Goal: Communication & Community: Share content

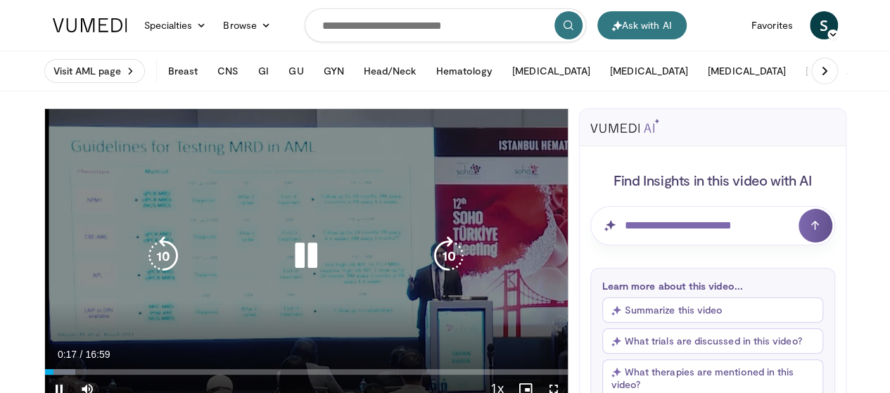
click at [234, 179] on div "10 seconds Tap to unmute" at bounding box center [306, 256] width 523 height 294
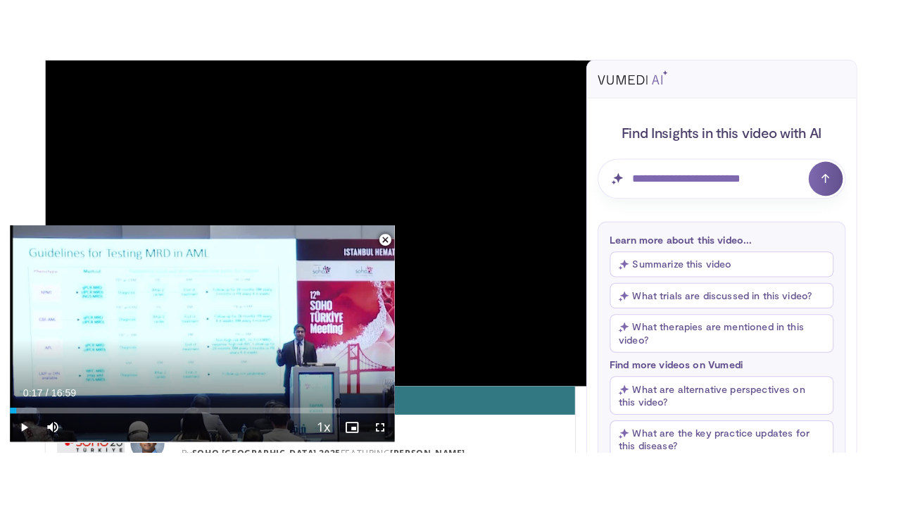
scroll to position [211, 0]
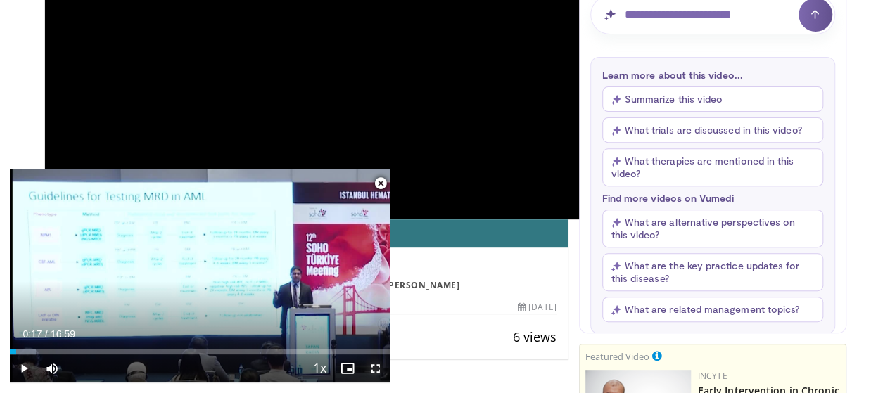
click at [379, 372] on span "Video Player" at bounding box center [376, 369] width 28 height 28
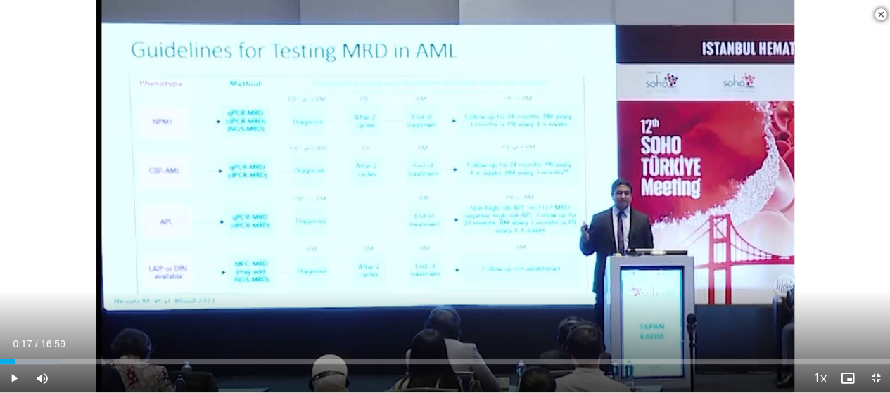
click at [379, 350] on div "Current Time 0:17 / Duration 16:59" at bounding box center [445, 344] width 890 height 13
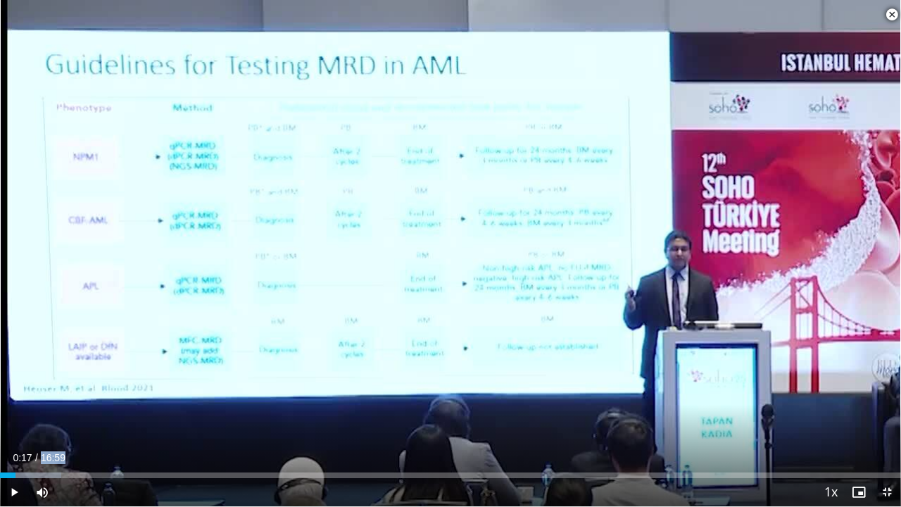
click at [379, 393] on div "Current Time 0:17 / Duration 16:59" at bounding box center [450, 457] width 901 height 13
click at [889, 14] on span "Video Player" at bounding box center [891, 15] width 28 height 28
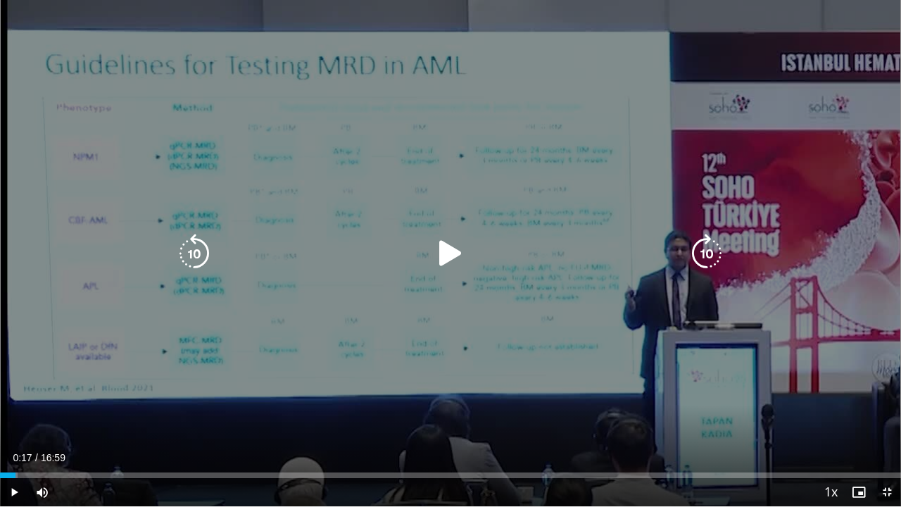
click at [438, 254] on icon "Video Player" at bounding box center [450, 253] width 39 height 39
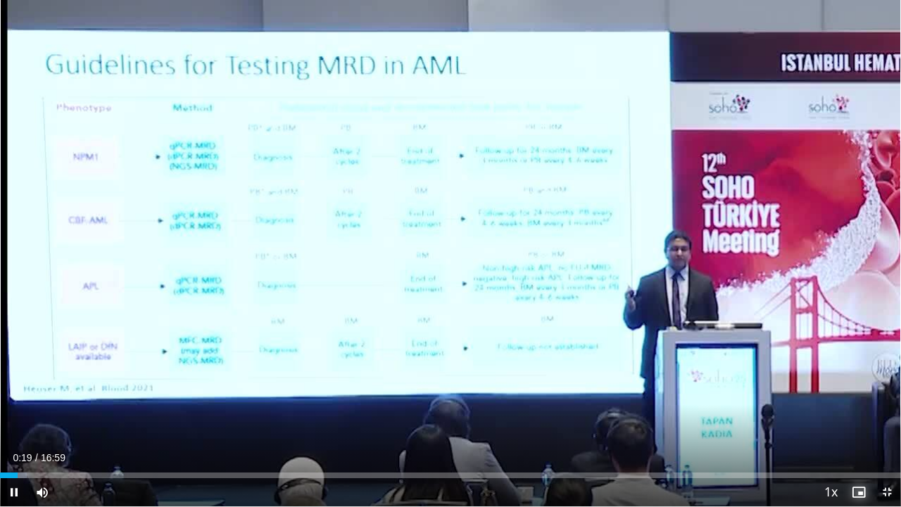
click at [862, 393] on span "Video Player" at bounding box center [858, 492] width 28 height 28
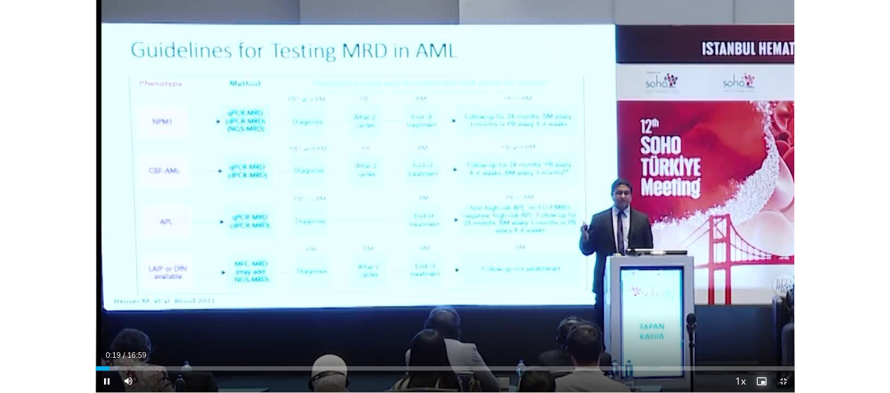
scroll to position [532, 0]
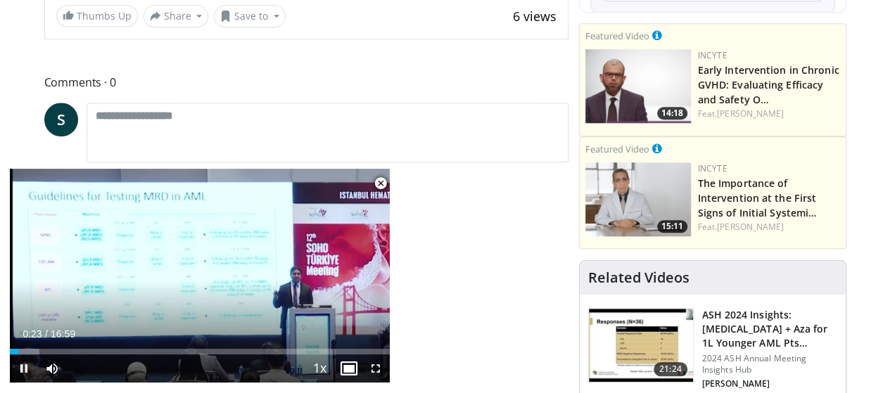
click at [379, 188] on span "Video Player" at bounding box center [381, 184] width 28 height 28
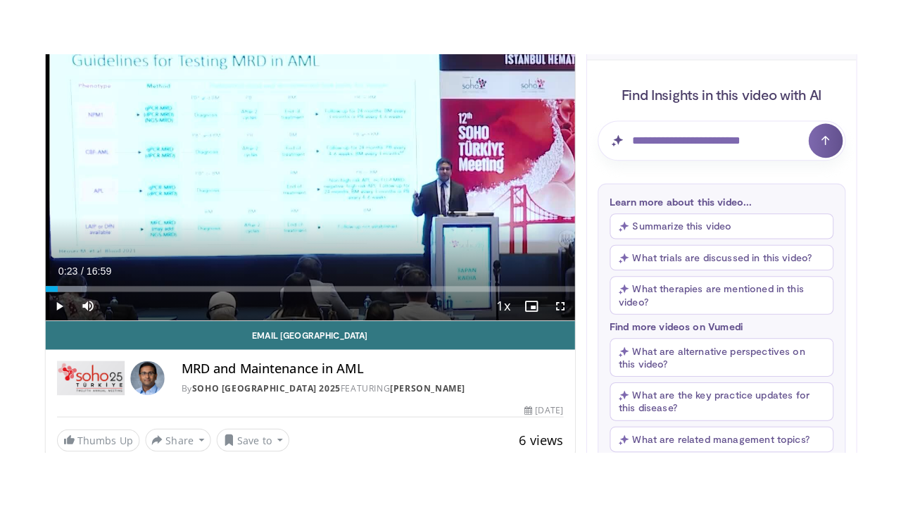
scroll to position [281, 0]
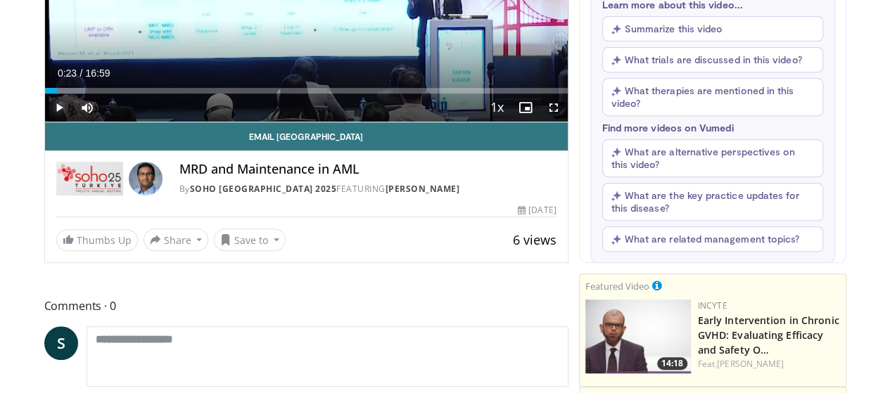
click at [45, 122] on span "Video Player" at bounding box center [59, 108] width 28 height 28
click at [564, 122] on span "Video Player" at bounding box center [554, 108] width 28 height 28
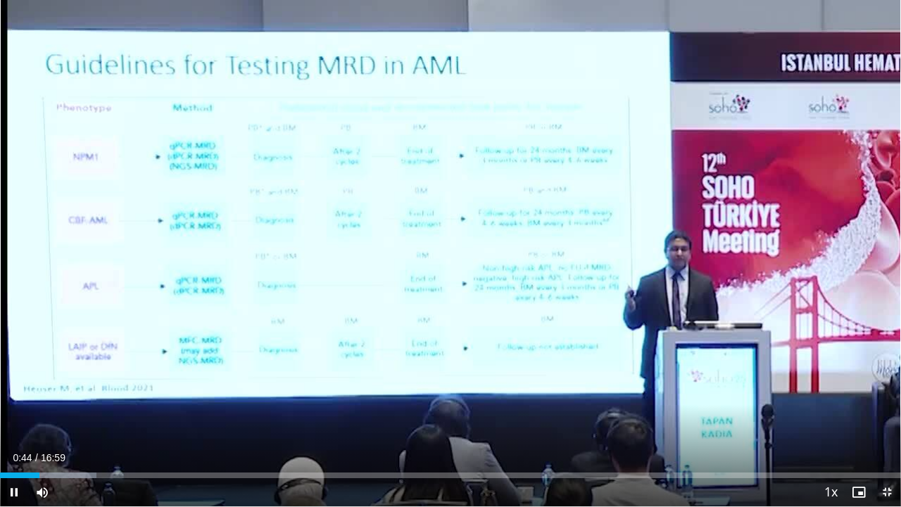
click at [882, 393] on span "Video Player" at bounding box center [887, 492] width 28 height 28
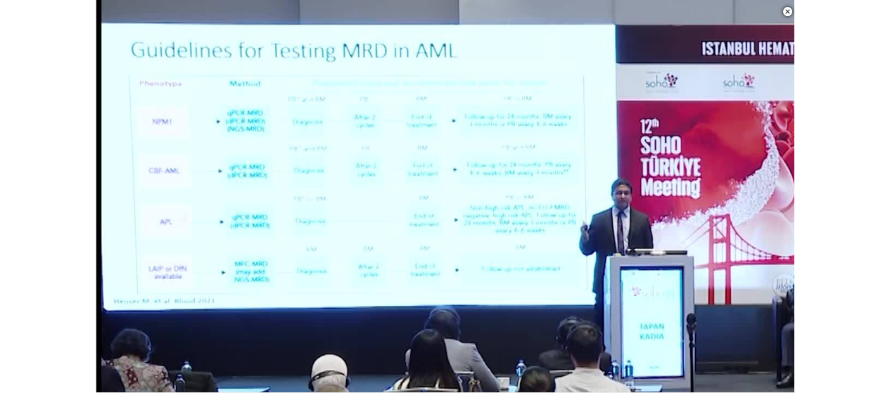
scroll to position [602, 0]
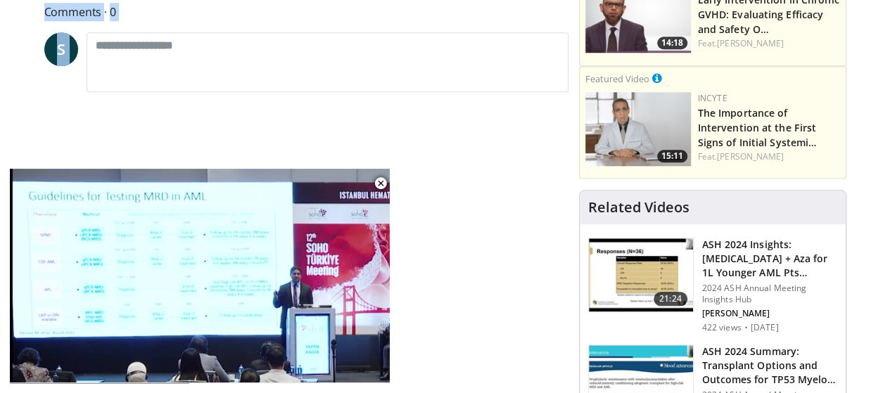
drag, startPoint x: 242, startPoint y: 220, endPoint x: 290, endPoint y: 164, distance: 73.9
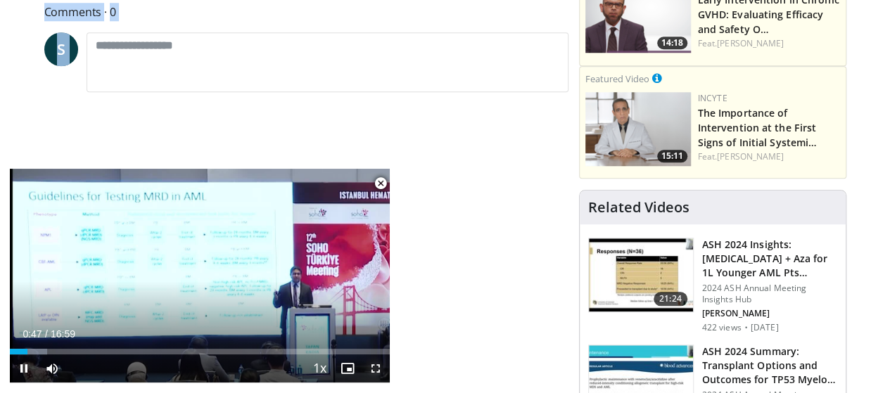
click at [376, 372] on span "Video Player" at bounding box center [376, 369] width 28 height 28
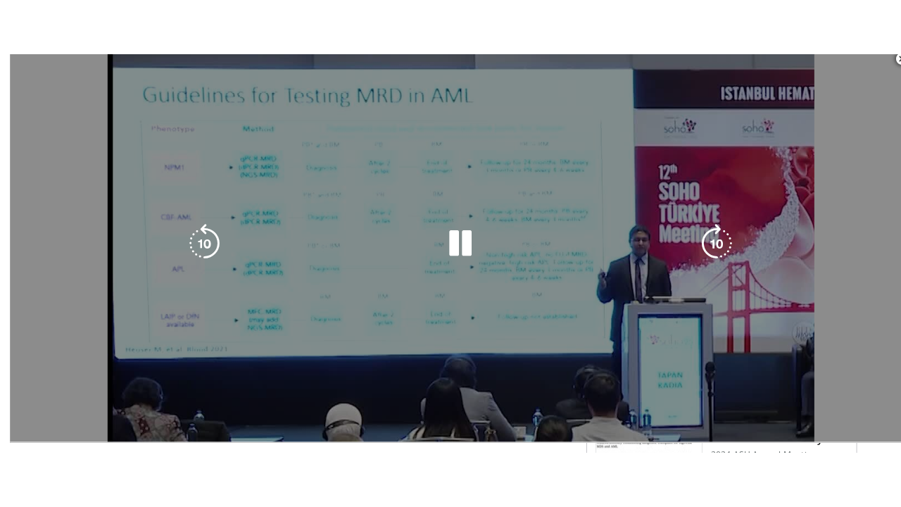
scroll to position [281, 0]
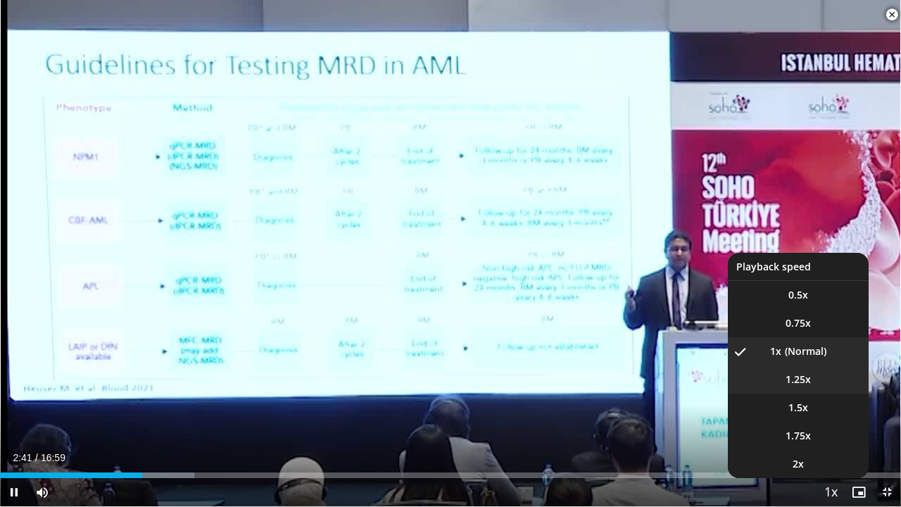
click at [810, 388] on li "1.25x" at bounding box center [798, 379] width 141 height 28
click at [803, 323] on span "0.75x" at bounding box center [797, 323] width 25 height 14
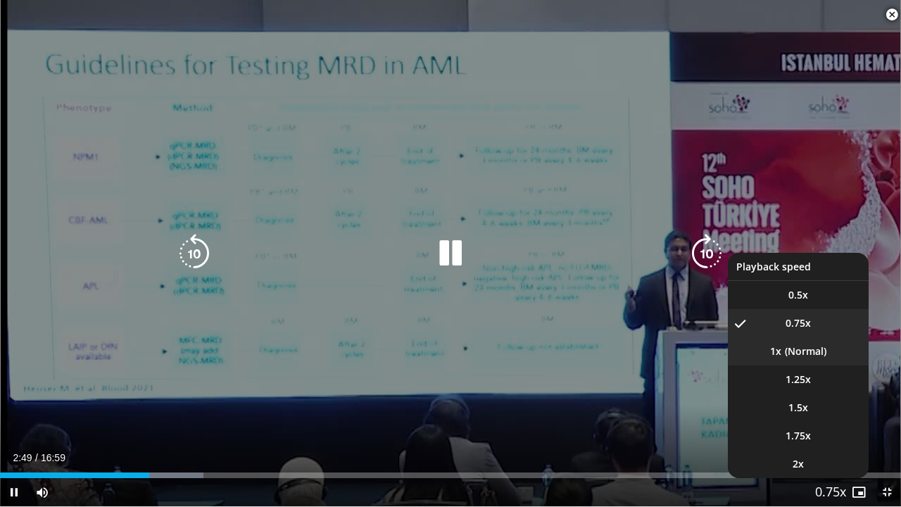
click at [794, 355] on li "1x" at bounding box center [798, 351] width 141 height 28
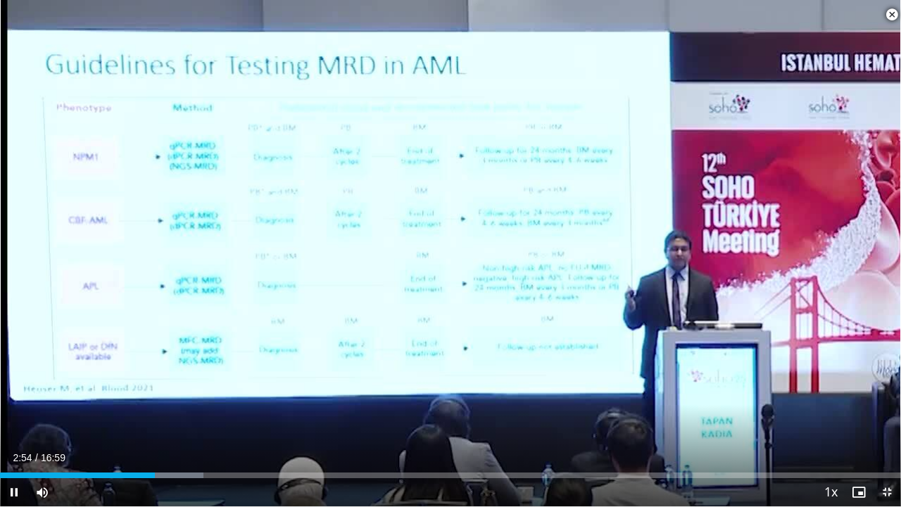
click at [882, 393] on span "Video Player" at bounding box center [887, 492] width 28 height 28
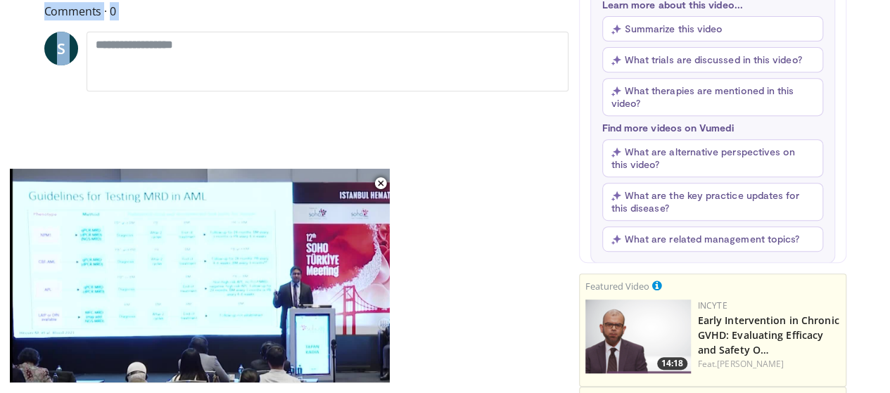
drag, startPoint x: 211, startPoint y: 182, endPoint x: 258, endPoint y: 160, distance: 51.0
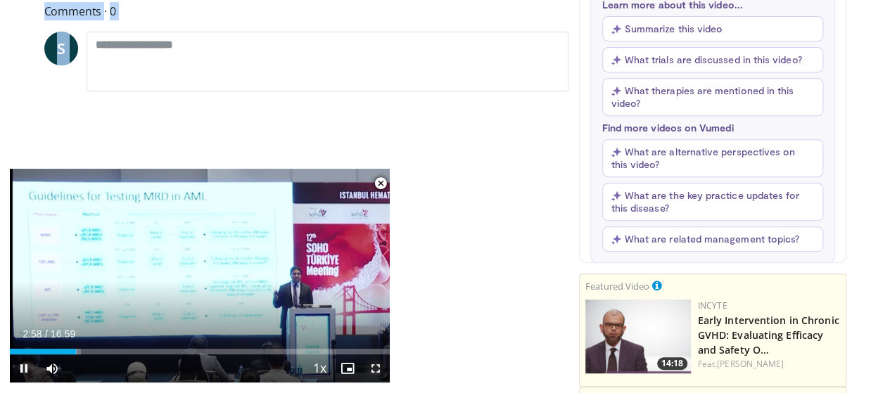
click at [377, 371] on span "Video Player" at bounding box center [376, 369] width 28 height 28
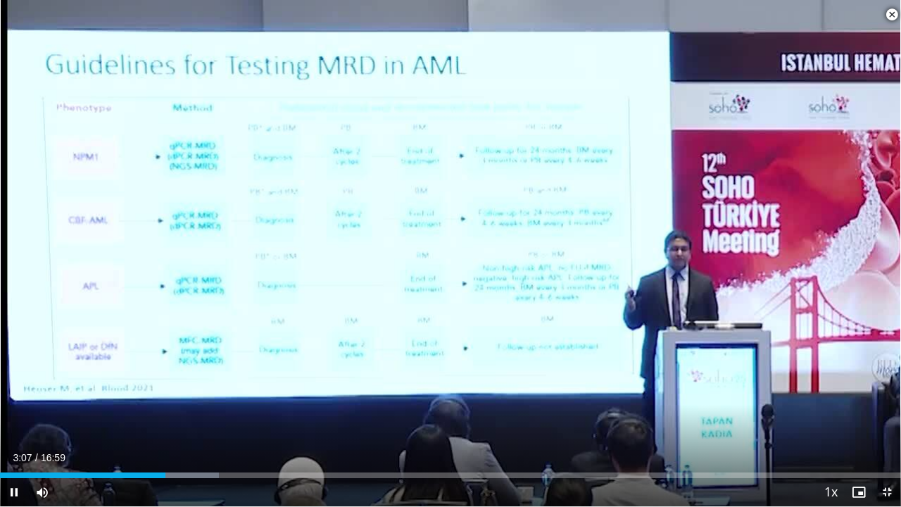
click at [889, 18] on span "Video Player" at bounding box center [891, 15] width 28 height 28
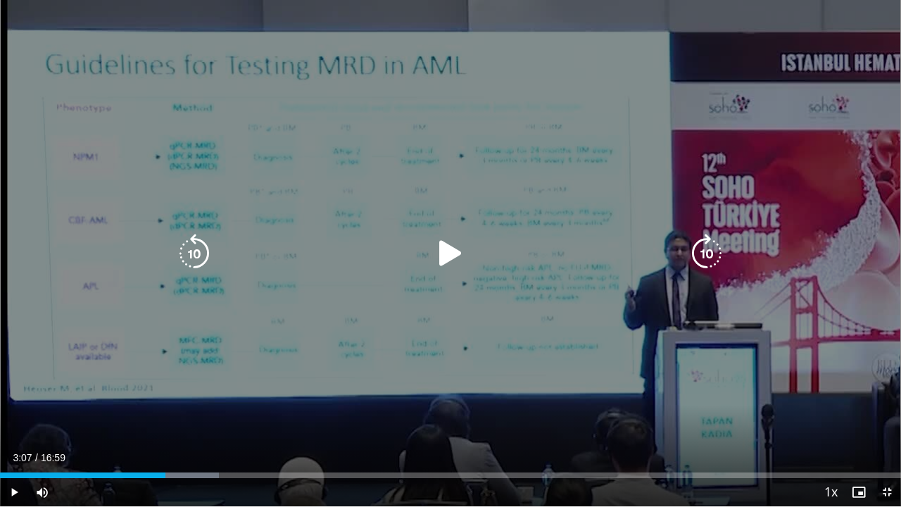
click at [435, 95] on div "10 seconds Tap to unmute" at bounding box center [450, 253] width 901 height 506
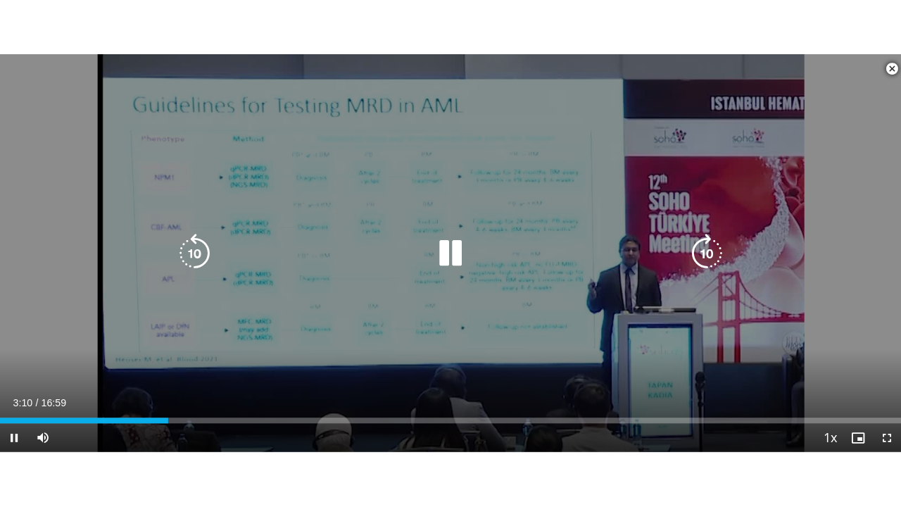
scroll to position [743, 0]
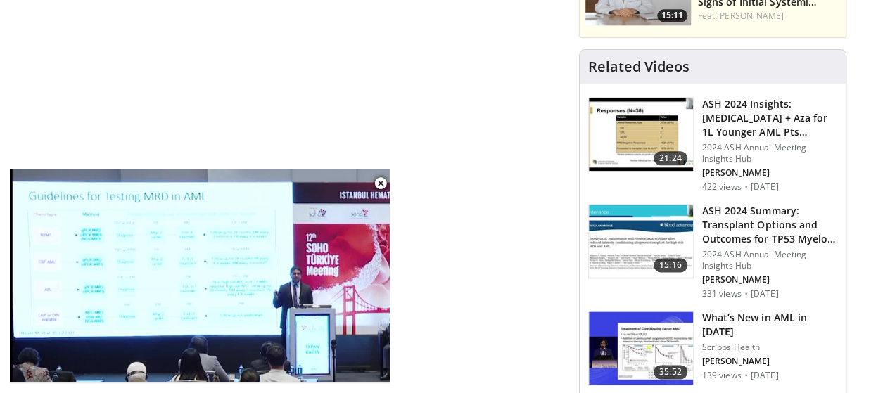
drag, startPoint x: 227, startPoint y: 193, endPoint x: 300, endPoint y: 111, distance: 109.6
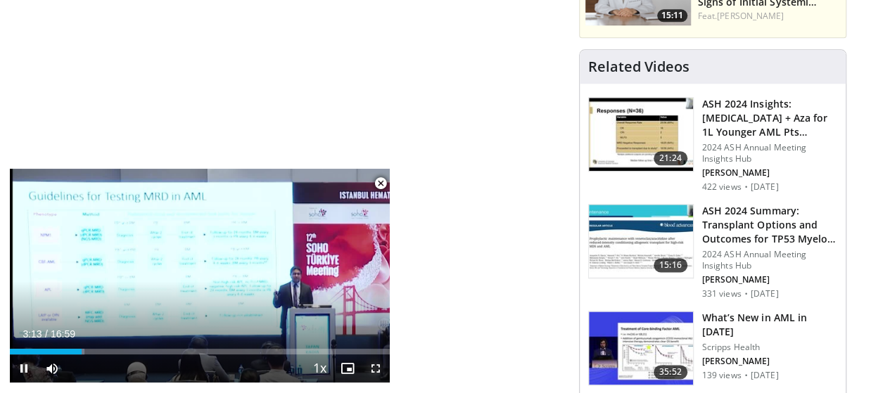
click at [374, 372] on span "Video Player" at bounding box center [376, 369] width 28 height 28
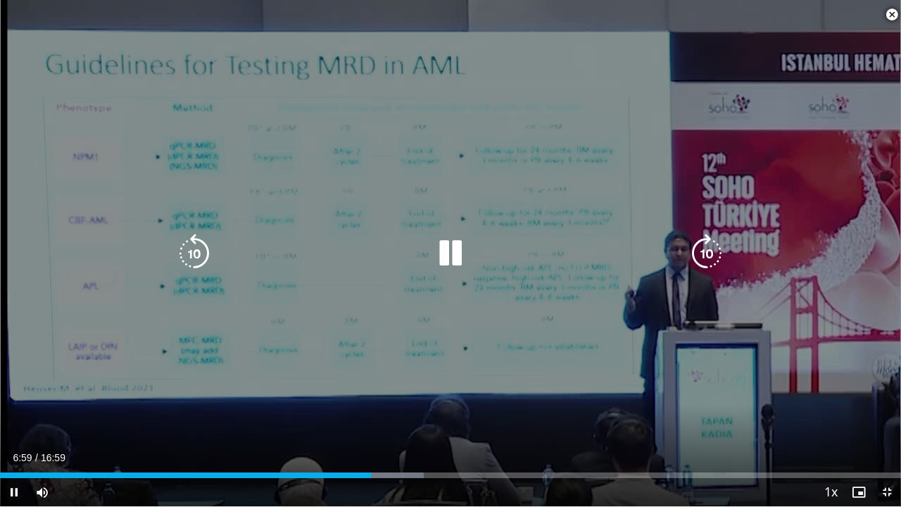
click at [190, 255] on icon "Video Player" at bounding box center [194, 253] width 39 height 39
click at [452, 255] on icon "Video Player" at bounding box center [450, 253] width 39 height 39
click at [12, 393] on span "Video Player" at bounding box center [14, 492] width 28 height 28
click at [195, 253] on icon "Video Player" at bounding box center [194, 253] width 39 height 39
click at [456, 252] on icon "Video Player" at bounding box center [450, 253] width 39 height 39
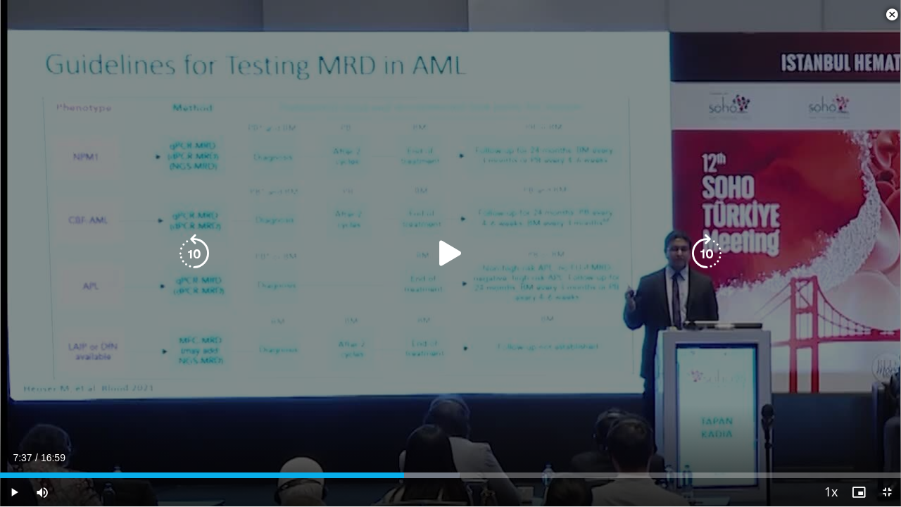
click at [451, 256] on icon "Video Player" at bounding box center [450, 253] width 39 height 39
click at [450, 249] on icon "Video Player" at bounding box center [450, 253] width 39 height 39
click at [607, 68] on div "10 seconds Tap to unmute" at bounding box center [450, 253] width 901 height 506
click at [454, 253] on icon "Video Player" at bounding box center [450, 253] width 39 height 39
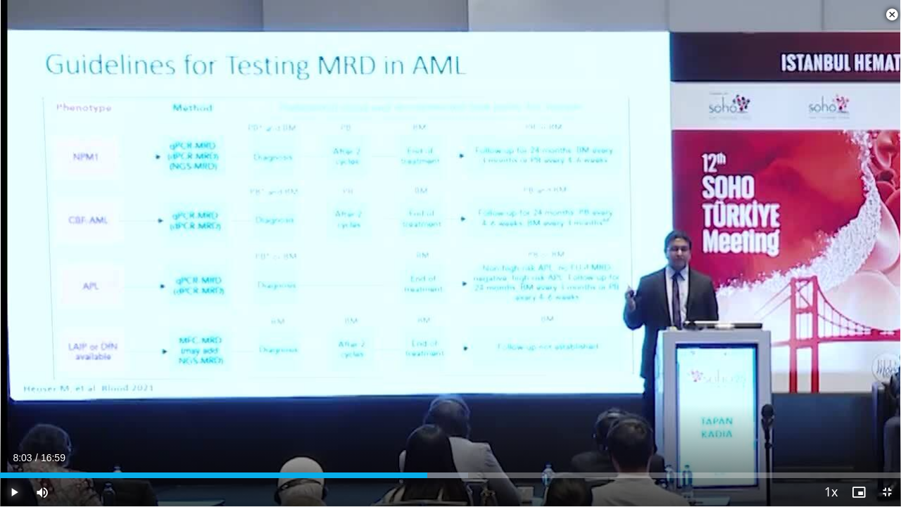
click at [17, 393] on span "Video Player" at bounding box center [14, 492] width 28 height 28
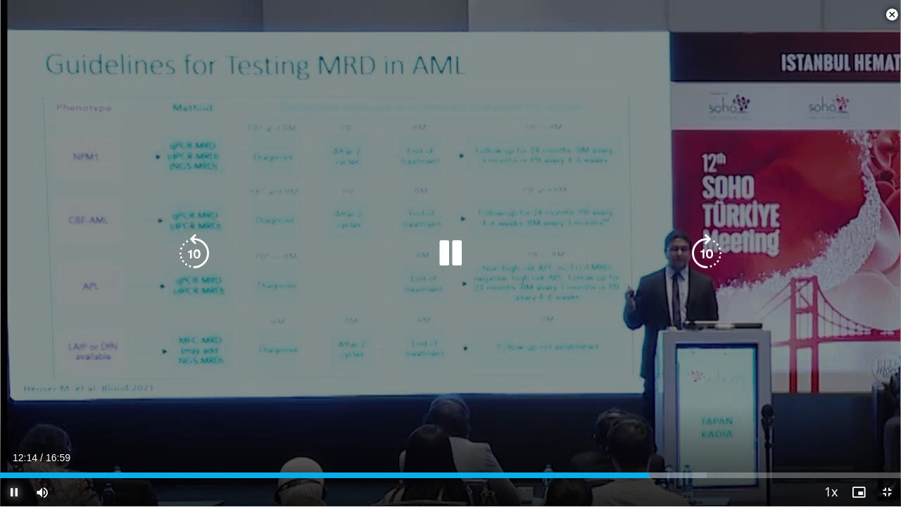
click at [17, 393] on span "Video Player" at bounding box center [14, 492] width 28 height 28
click at [448, 242] on icon "Video Player" at bounding box center [450, 253] width 39 height 39
click at [184, 248] on icon "Video Player" at bounding box center [194, 253] width 39 height 39
click at [194, 245] on icon "Video Player" at bounding box center [194, 253] width 39 height 39
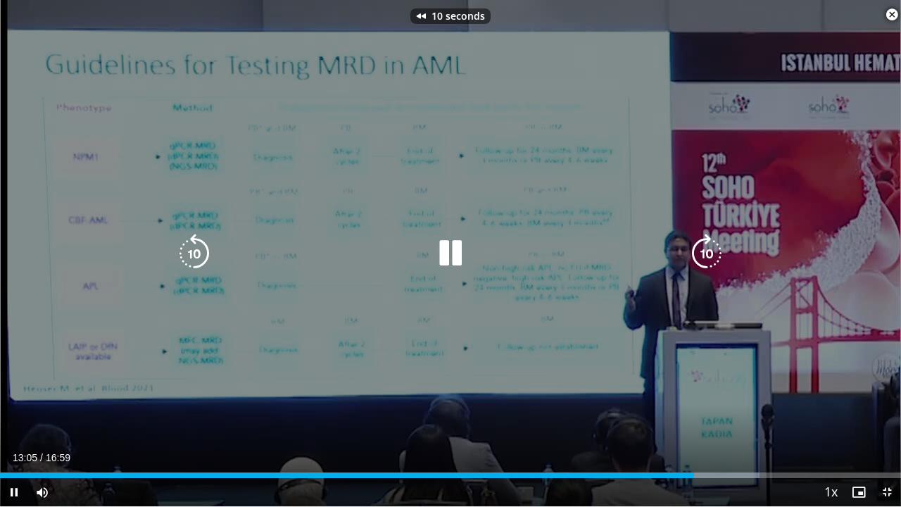
click at [194, 245] on icon "Video Player" at bounding box center [194, 253] width 39 height 39
click at [196, 249] on icon "Video Player" at bounding box center [194, 253] width 39 height 39
click at [196, 248] on icon "Video Player" at bounding box center [194, 253] width 39 height 39
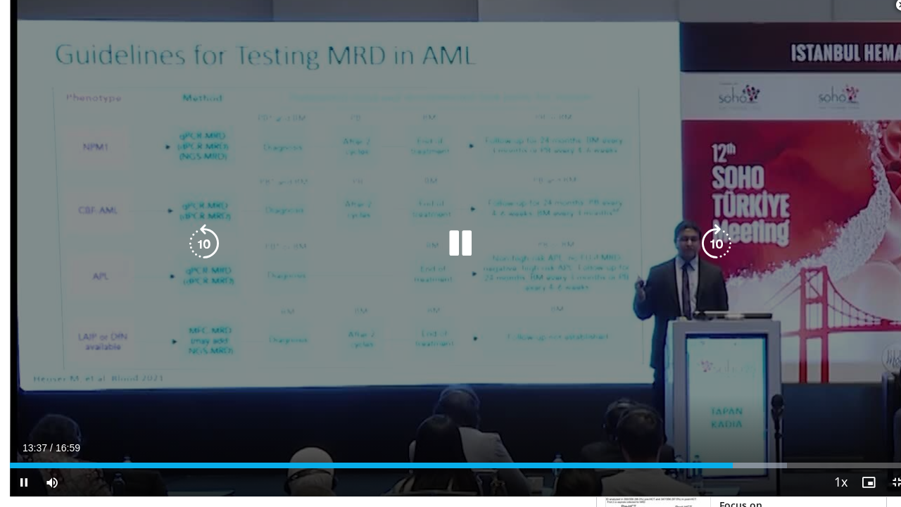
click at [456, 255] on icon "Video Player" at bounding box center [459, 243] width 39 height 39
click at [450, 258] on icon "Video Player" at bounding box center [459, 243] width 39 height 39
click at [215, 249] on div "Video Player" at bounding box center [460, 243] width 540 height 28
click at [201, 252] on icon "Video Player" at bounding box center [203, 243] width 39 height 39
click at [455, 240] on icon "Video Player" at bounding box center [459, 243] width 39 height 39
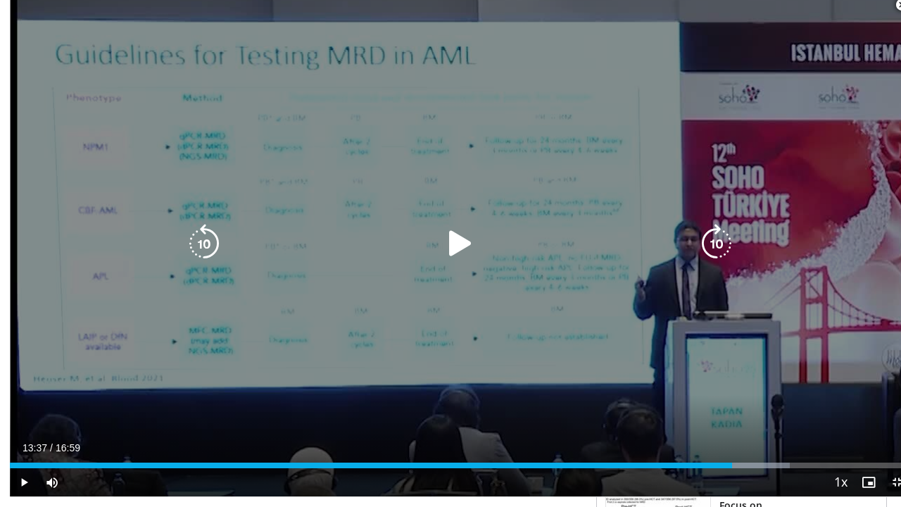
click at [462, 252] on icon "Video Player" at bounding box center [459, 243] width 39 height 39
click at [196, 249] on icon "Video Player" at bounding box center [203, 243] width 39 height 39
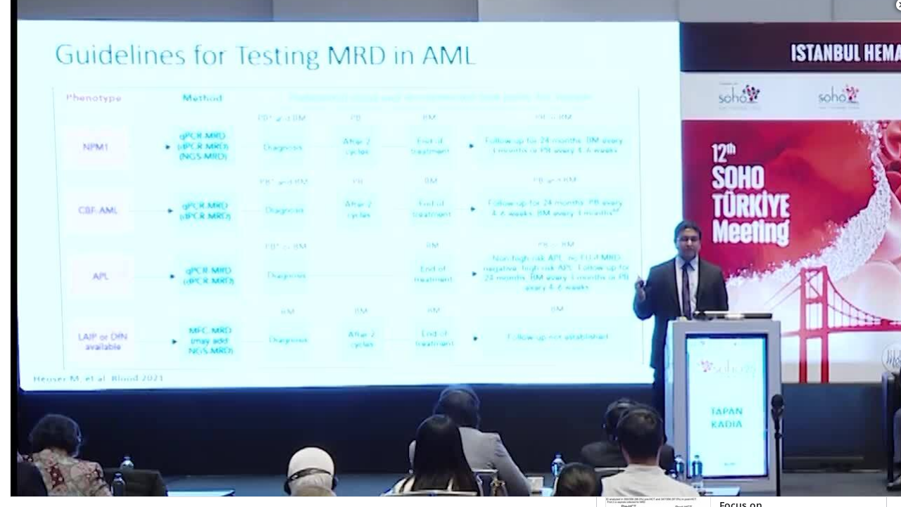
click at [195, 239] on div "20 seconds Tap to unmute" at bounding box center [460, 243] width 901 height 506
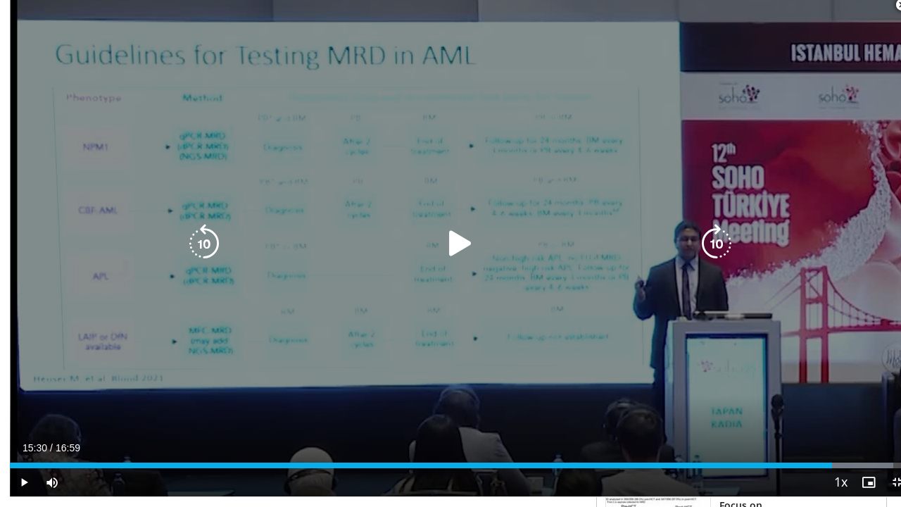
click at [195, 240] on icon "Video Player" at bounding box center [203, 243] width 39 height 39
click at [457, 249] on icon "Video Player" at bounding box center [459, 243] width 39 height 39
click at [186, 257] on icon "Video Player" at bounding box center [203, 243] width 39 height 39
click at [196, 248] on icon "Video Player" at bounding box center [203, 243] width 39 height 39
click at [184, 246] on icon "Video Player" at bounding box center [203, 243] width 39 height 39
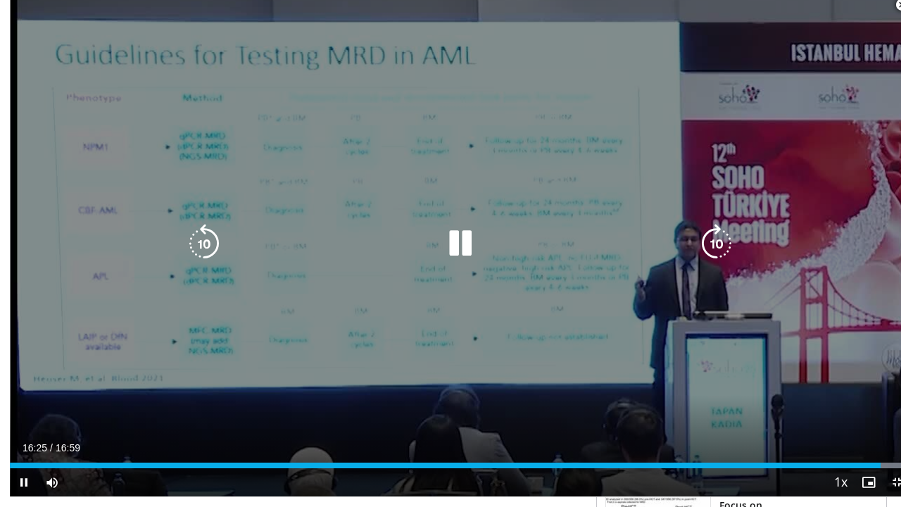
click at [464, 258] on icon "Video Player" at bounding box center [459, 243] width 39 height 39
click at [448, 243] on icon "Video Player" at bounding box center [459, 243] width 39 height 39
click at [194, 249] on icon "Video Player" at bounding box center [203, 243] width 39 height 39
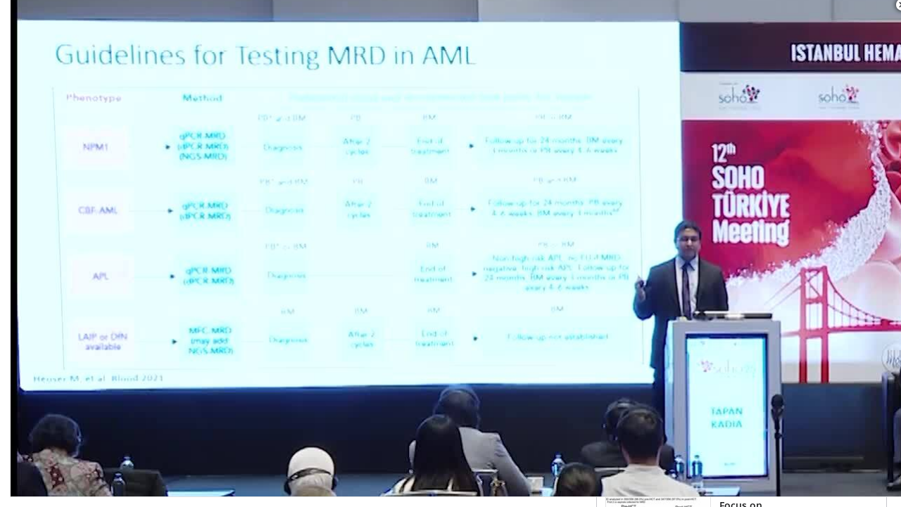
click at [195, 250] on div "10 seconds Tap to unmute" at bounding box center [460, 243] width 901 height 506
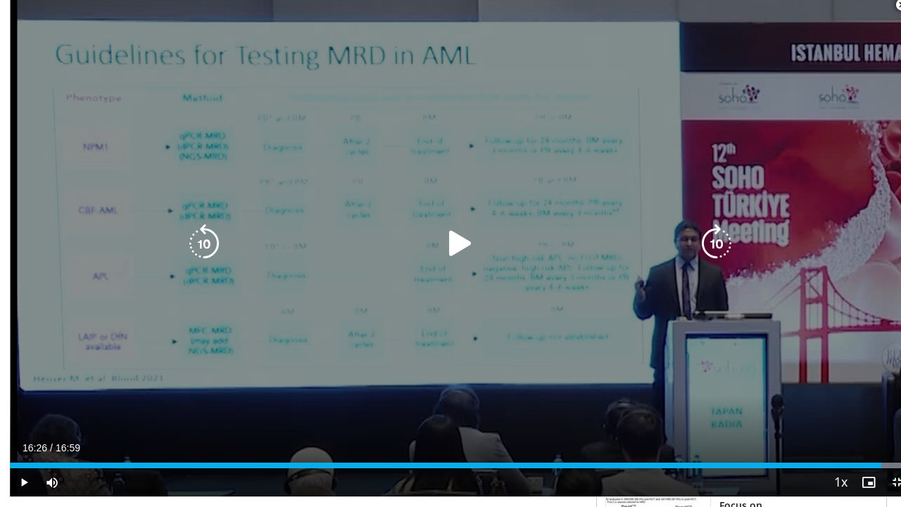
click at [445, 255] on icon "Video Player" at bounding box center [459, 243] width 39 height 39
click at [198, 248] on icon "Video Player" at bounding box center [203, 243] width 39 height 39
click at [201, 247] on icon "Video Player" at bounding box center [203, 243] width 39 height 39
click at [457, 251] on icon "Video Player" at bounding box center [459, 243] width 39 height 39
click at [452, 249] on icon "Video Player" at bounding box center [459, 243] width 39 height 39
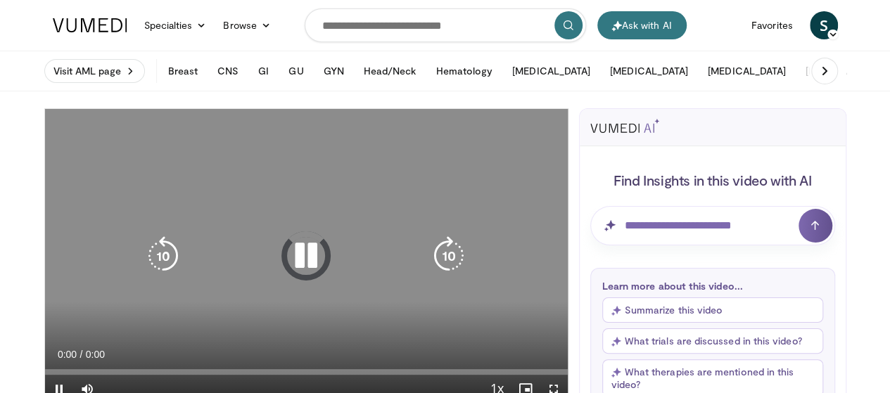
click at [294, 265] on icon "Video Player" at bounding box center [305, 255] width 39 height 39
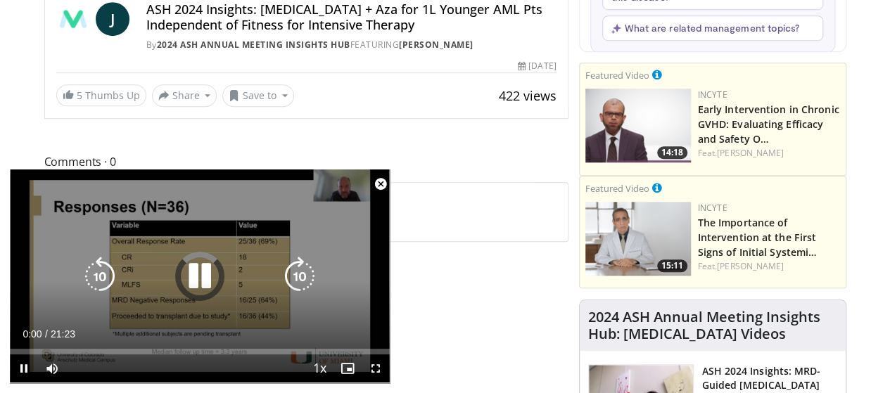
scroll to position [563, 0]
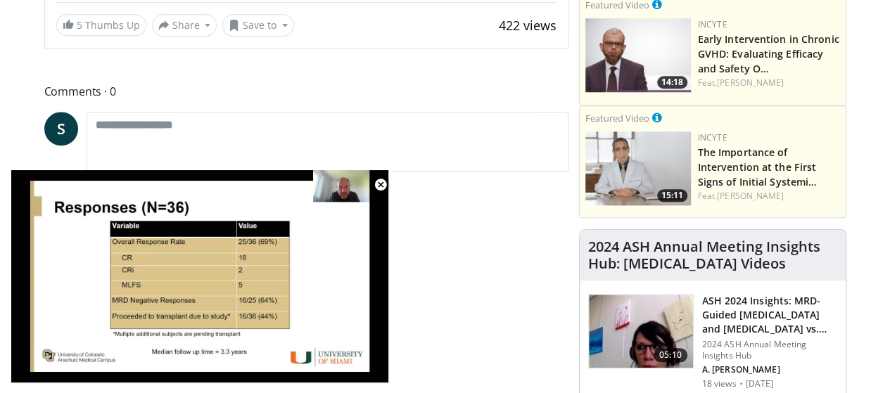
click at [372, 186] on span "Video Player" at bounding box center [381, 185] width 28 height 28
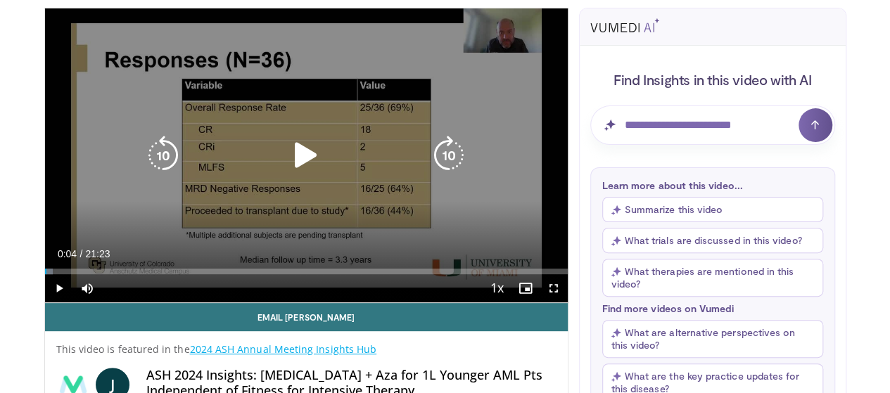
scroll to position [0, 0]
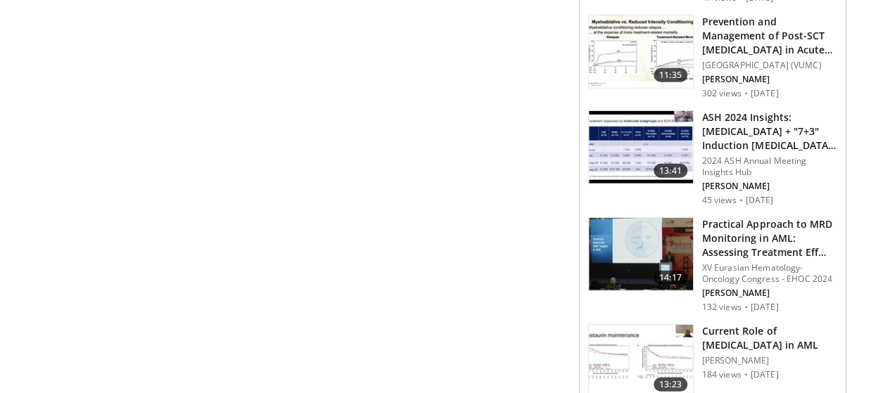
scroll to position [1830, 0]
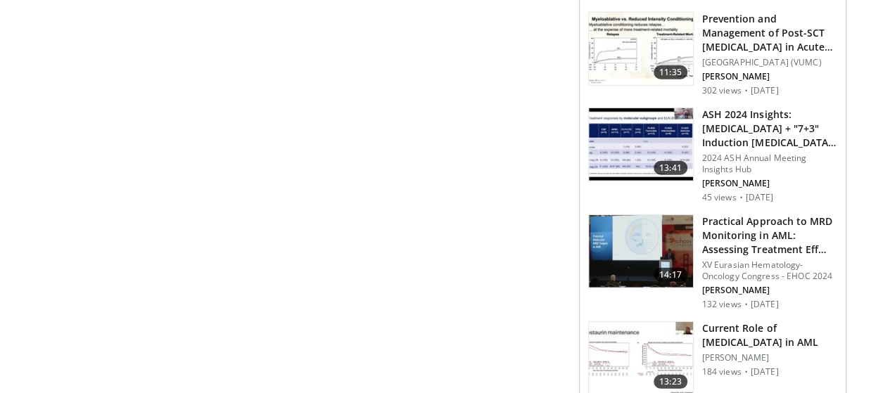
click at [733, 322] on h3 "Current Role of [MEDICAL_DATA] in AML" at bounding box center [769, 336] width 135 height 28
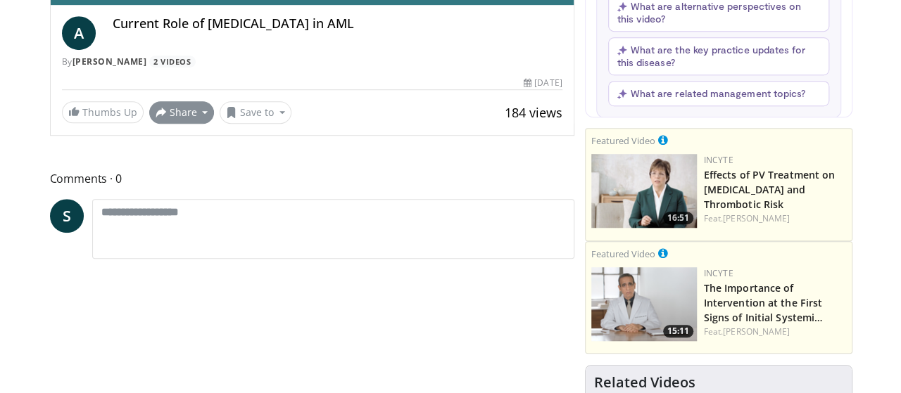
scroll to position [321, 0]
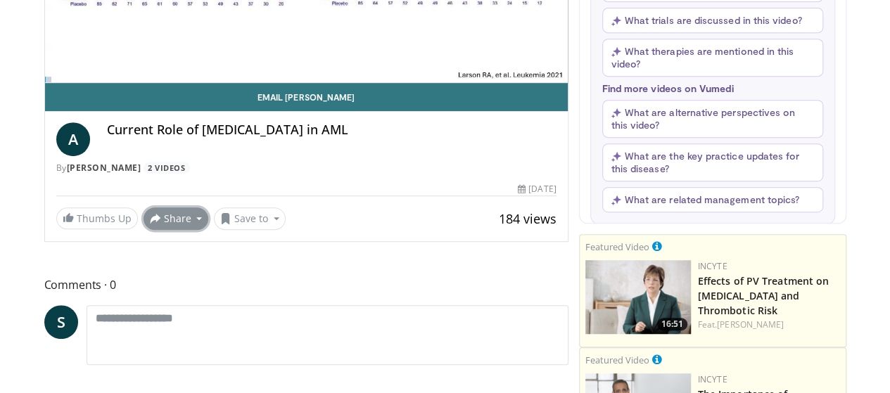
click at [144, 230] on button "Share" at bounding box center [176, 219] width 65 height 23
click at [155, 258] on span "E-mail" at bounding box center [175, 249] width 40 height 15
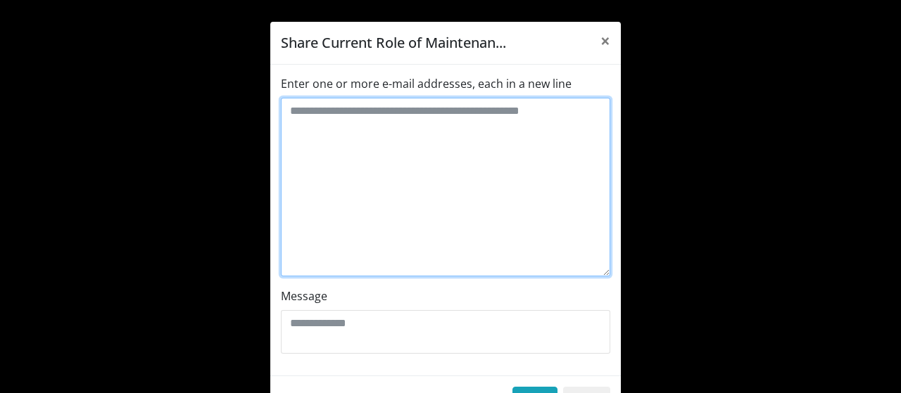
click at [295, 122] on textarea "Enter one or more e-mail addresses, each in a new line" at bounding box center [445, 187] width 329 height 179
click at [399, 108] on textarea "**********" at bounding box center [445, 187] width 329 height 179
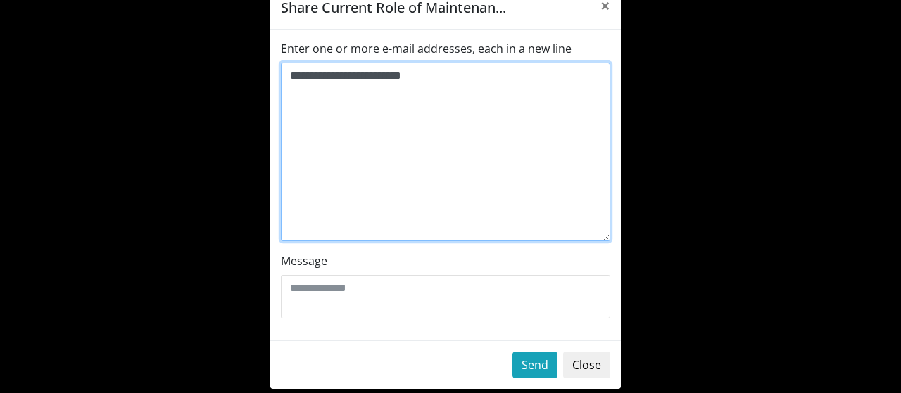
scroll to position [50, 0]
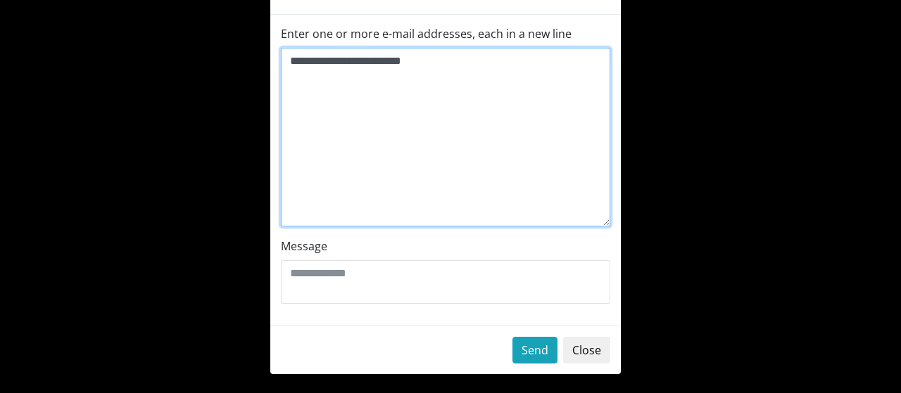
type textarea "**********"
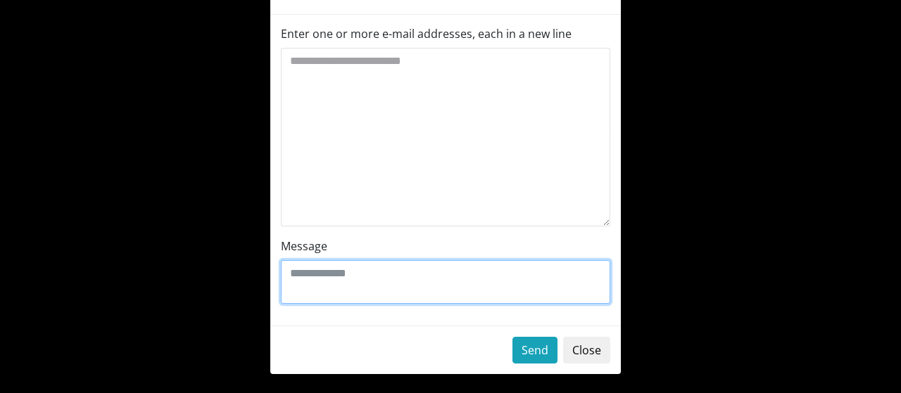
click at [511, 289] on textarea "Message" at bounding box center [445, 282] width 329 height 44
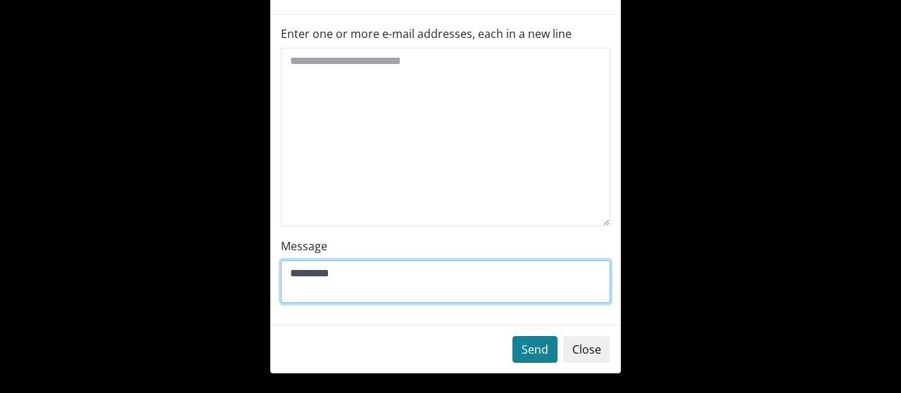
type textarea "*********"
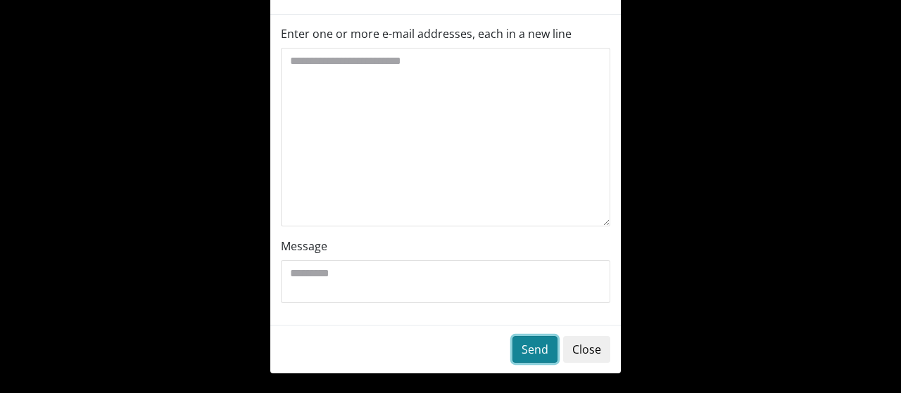
click at [526, 346] on button "Send" at bounding box center [534, 349] width 45 height 27
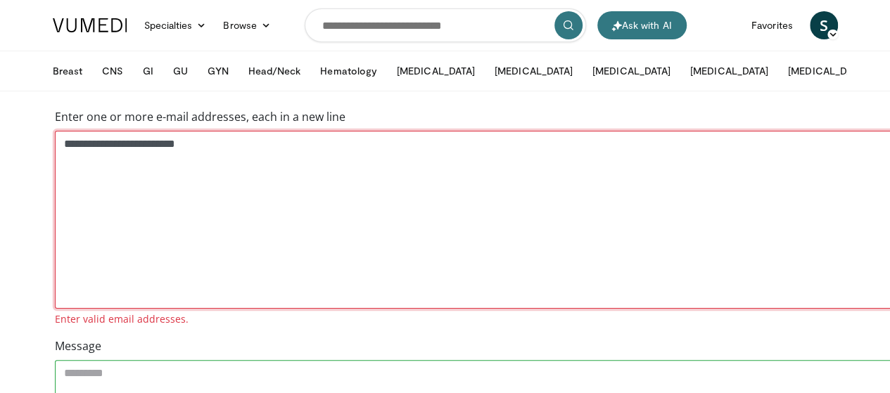
click at [141, 141] on textarea "**********" at bounding box center [480, 220] width 851 height 178
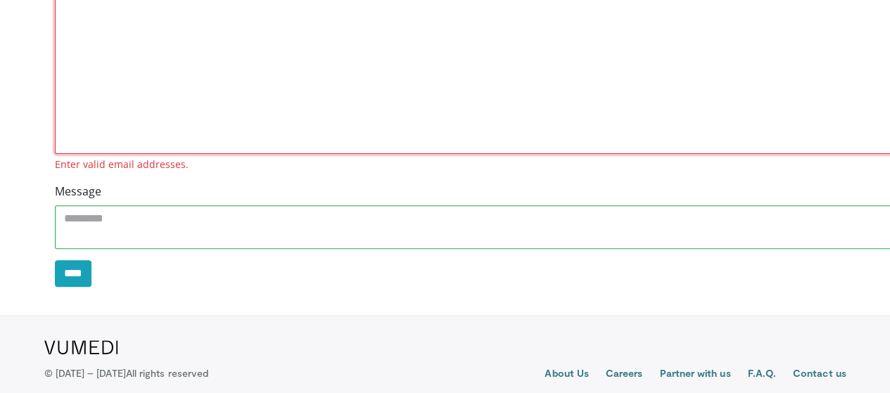
scroll to position [186, 0]
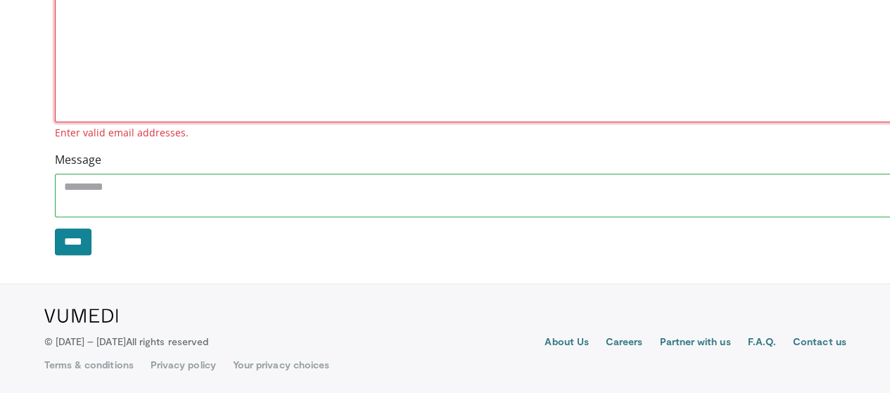
type textarea "**********"
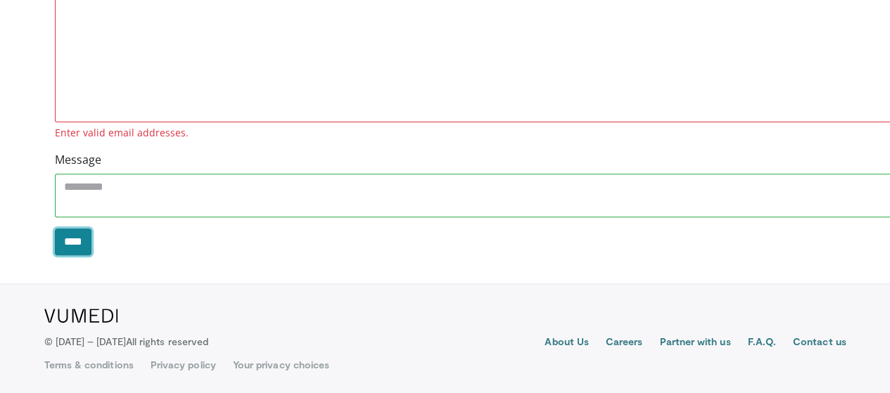
click at [55, 237] on input "****" at bounding box center [73, 242] width 37 height 27
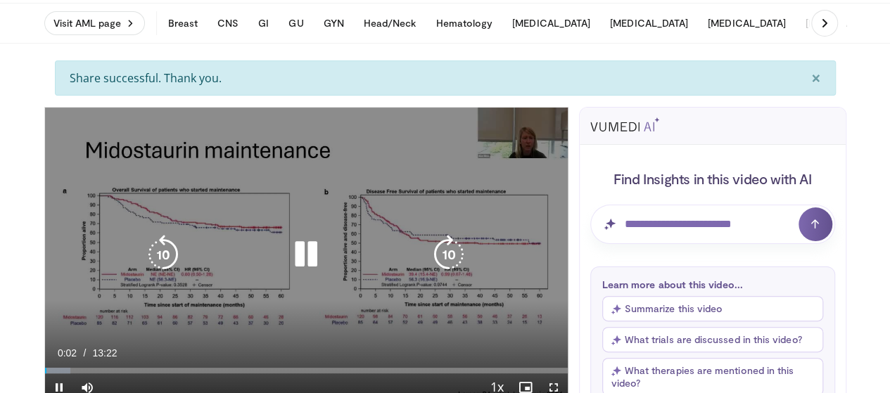
scroll to position [70, 0]
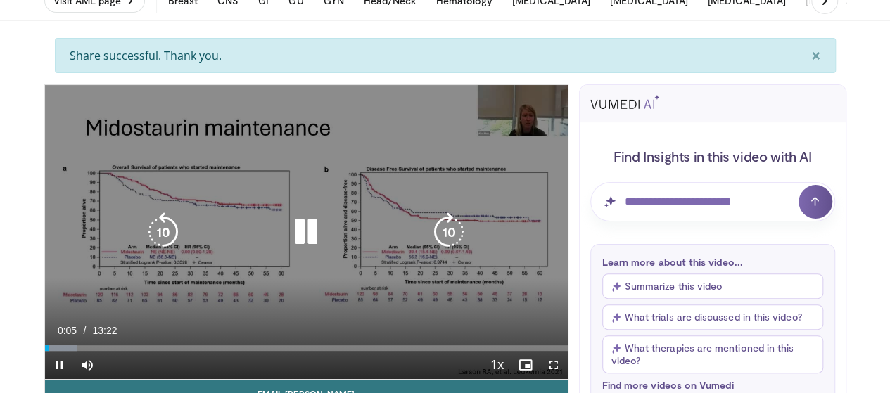
click at [296, 232] on icon "Video Player" at bounding box center [305, 232] width 39 height 39
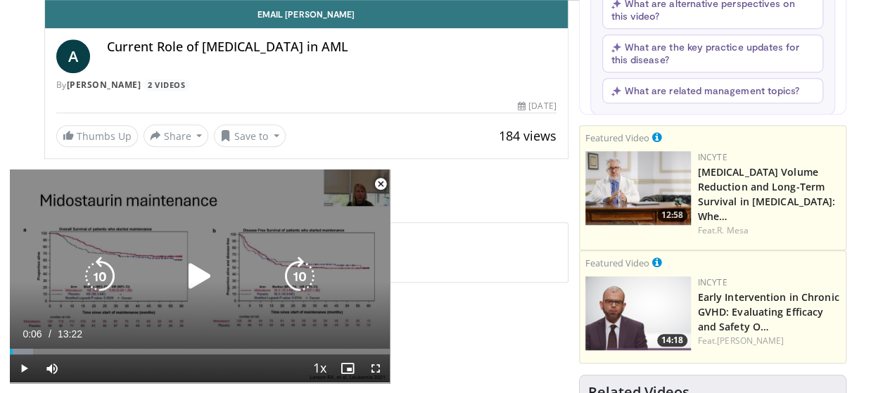
scroll to position [704, 0]
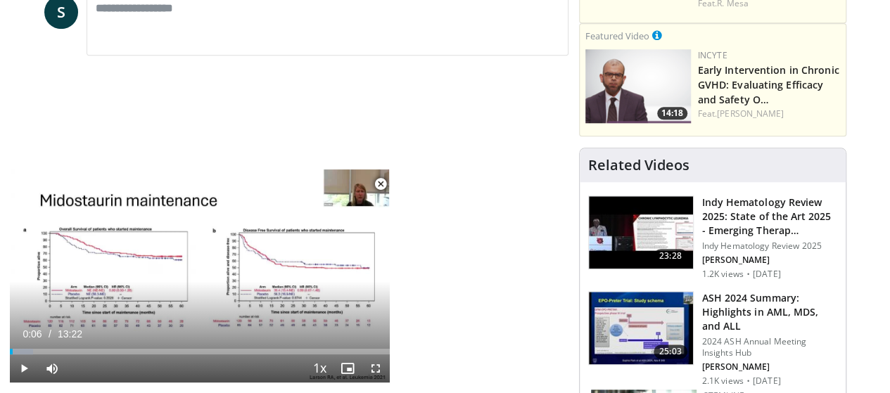
click at [383, 182] on span "Video Player" at bounding box center [381, 184] width 28 height 28
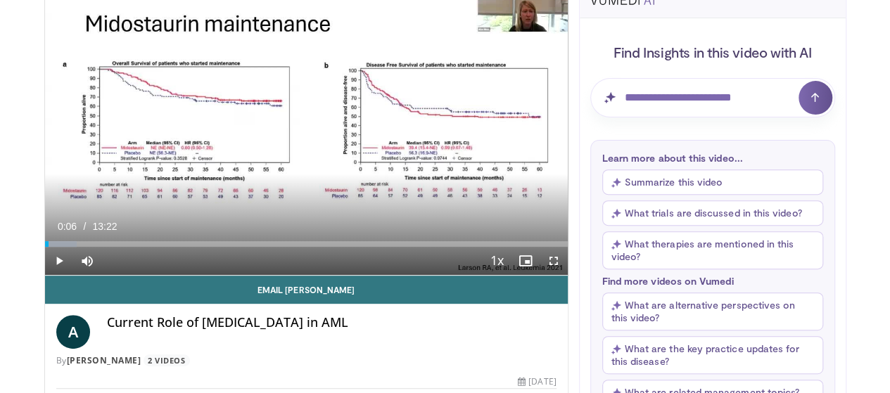
scroll to position [101, 0]
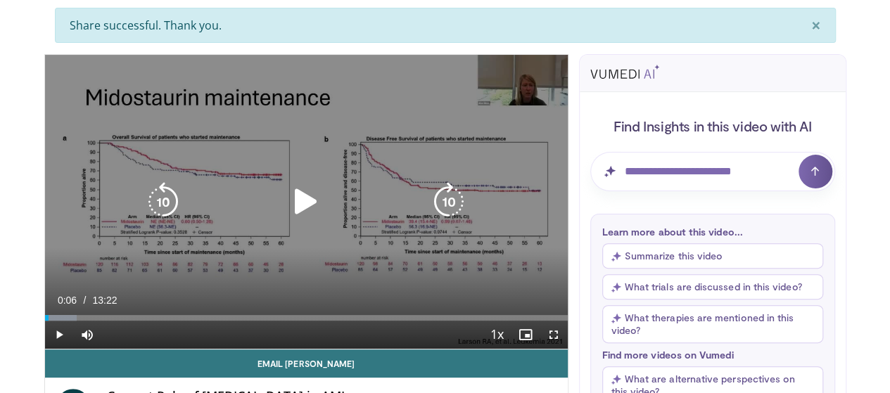
click at [292, 206] on icon "Video Player" at bounding box center [305, 201] width 39 height 39
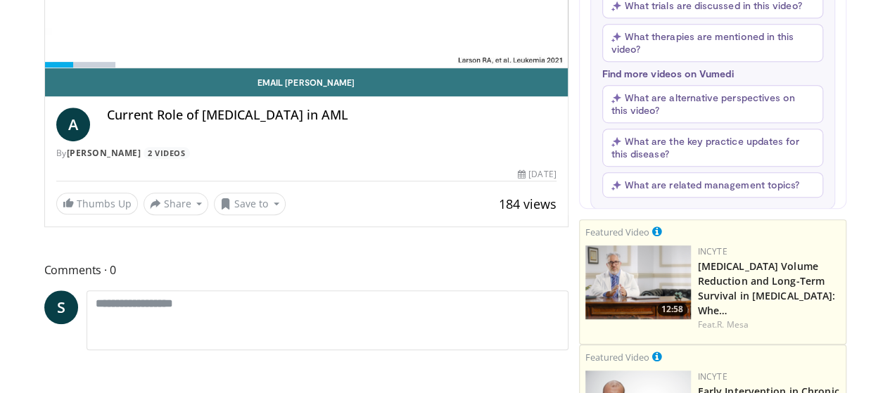
scroll to position [30, 0]
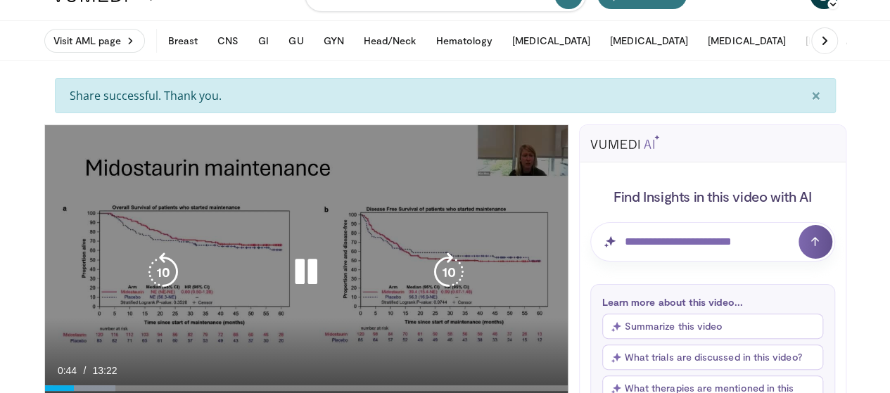
click at [452, 284] on icon "Video Player" at bounding box center [448, 272] width 39 height 39
click at [291, 286] on icon "Video Player" at bounding box center [305, 272] width 39 height 39
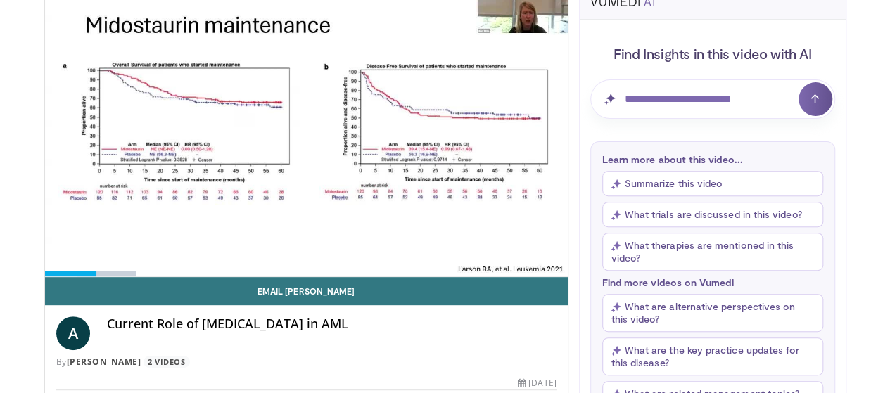
scroll to position [171, 0]
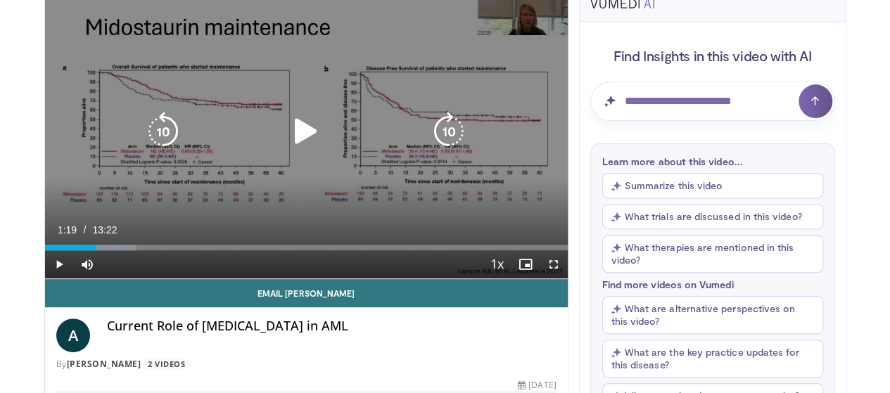
click at [286, 147] on icon "Video Player" at bounding box center [305, 131] width 39 height 39
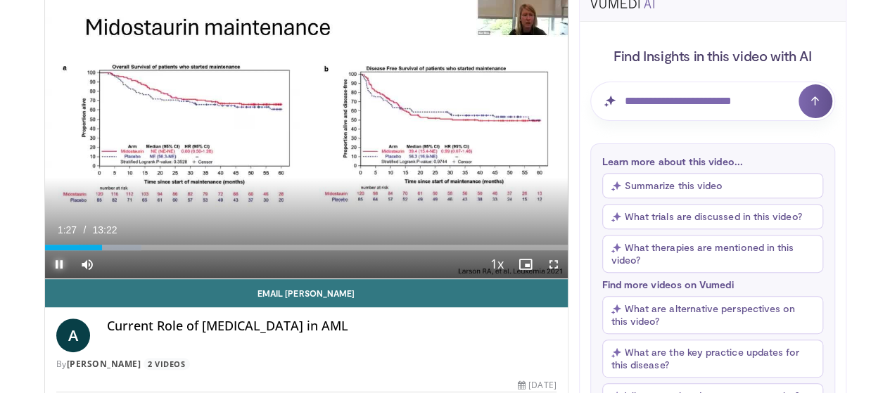
click at [45, 279] on span "Video Player" at bounding box center [59, 265] width 28 height 28
